Goal: Check status: Check status

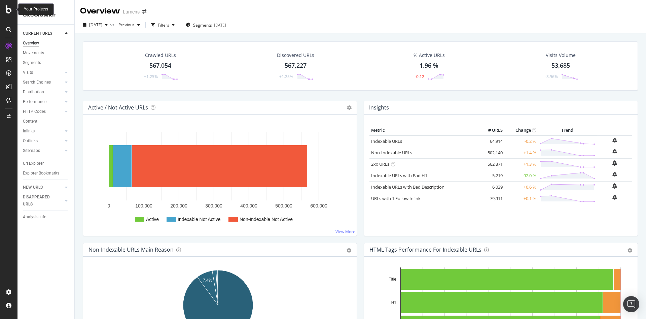
click at [9, 10] on icon at bounding box center [9, 9] width 6 height 8
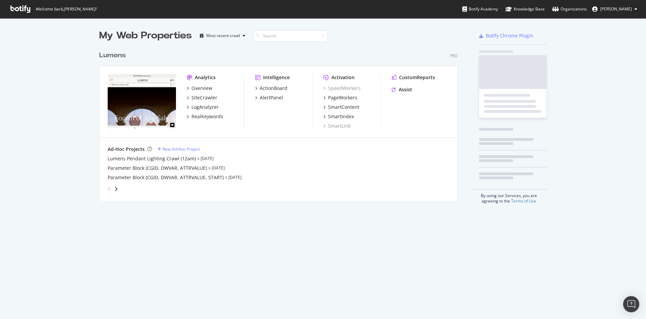
scroll to position [311, 631]
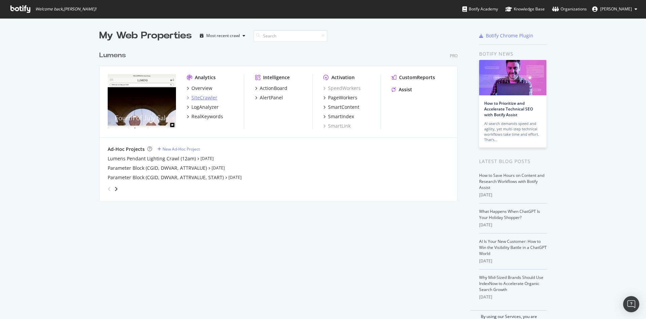
click at [205, 99] on div "SiteCrawler" at bounding box center [205, 97] width 26 height 7
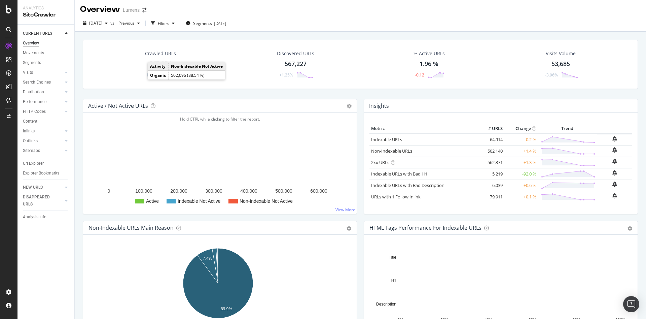
scroll to position [1, 0]
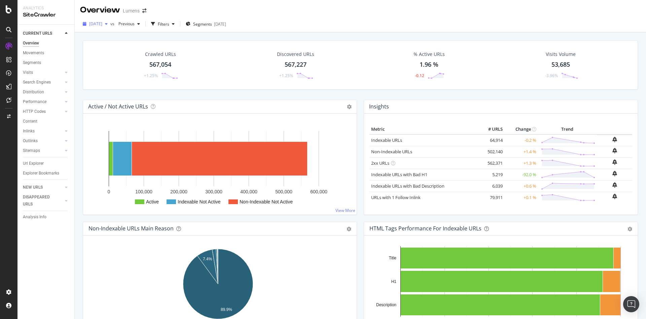
click at [110, 19] on div "[DATE]" at bounding box center [95, 24] width 30 height 10
